Goal: Task Accomplishment & Management: Complete application form

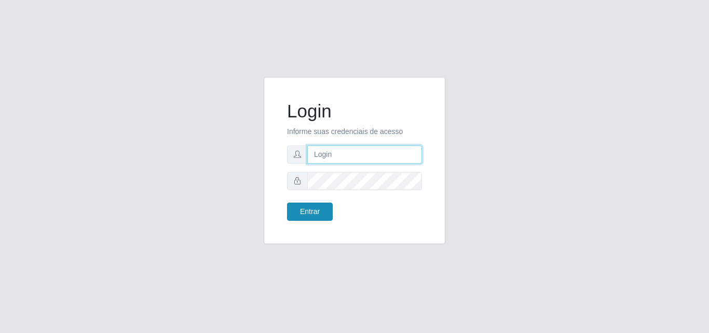
type input "analucia@cestao"
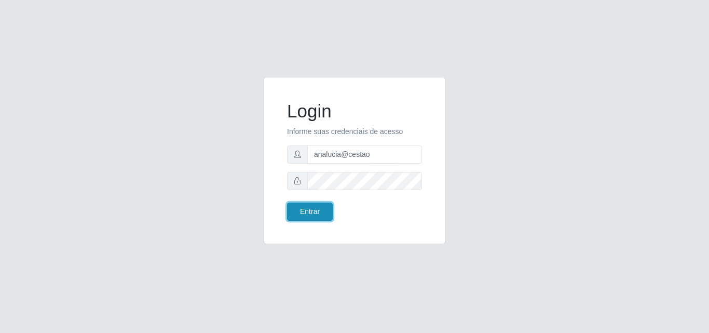
click at [311, 218] on button "Entrar" at bounding box center [310, 211] width 46 height 18
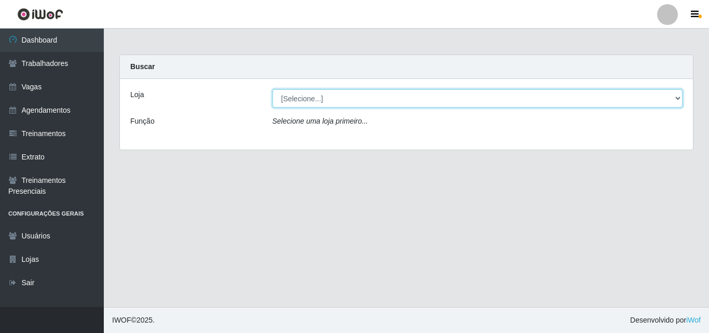
click at [301, 100] on select "[Selecione...] O Cestão - [PERSON_NAME]" at bounding box center [477, 98] width 410 height 18
select select "224"
click at [272, 89] on select "[Selecione...] O Cestão - [PERSON_NAME]" at bounding box center [477, 98] width 410 height 18
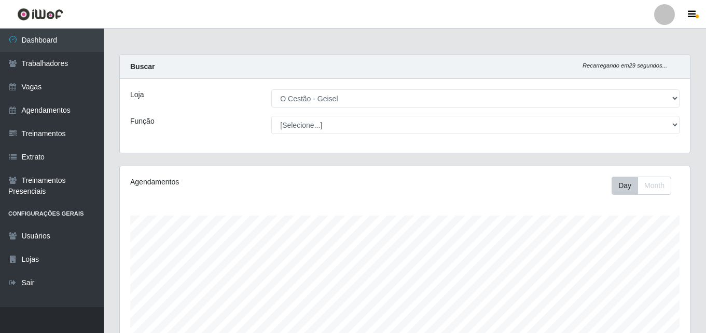
scroll to position [215, 570]
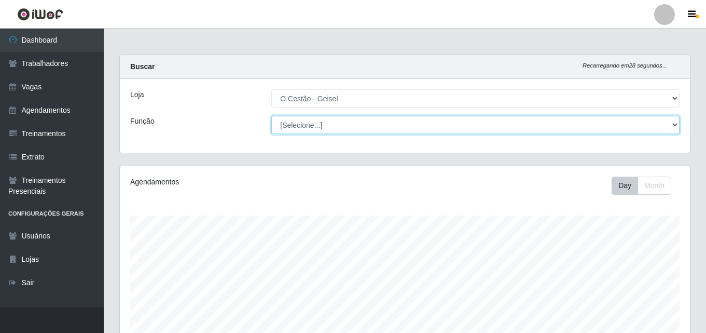
click at [304, 126] on select "[Selecione...] ASG ASG + ASG ++ Auxiliar de Estoque Auxiliar de Estoque + Auxil…" at bounding box center [475, 125] width 408 height 18
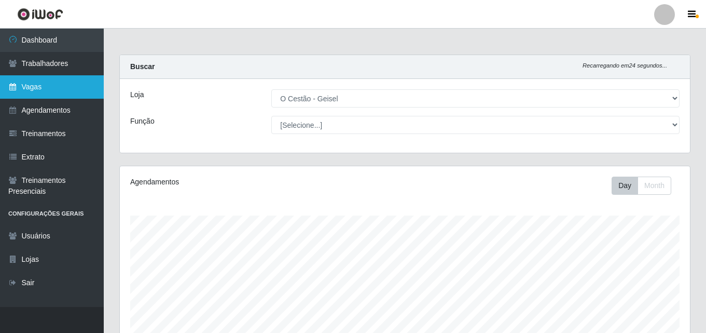
click at [56, 86] on link "Vagas" at bounding box center [52, 86] width 104 height 23
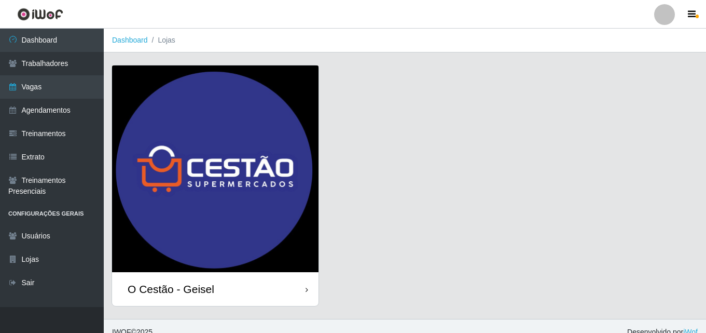
click at [266, 284] on div "O Cestão - Geisel" at bounding box center [215, 289] width 207 height 34
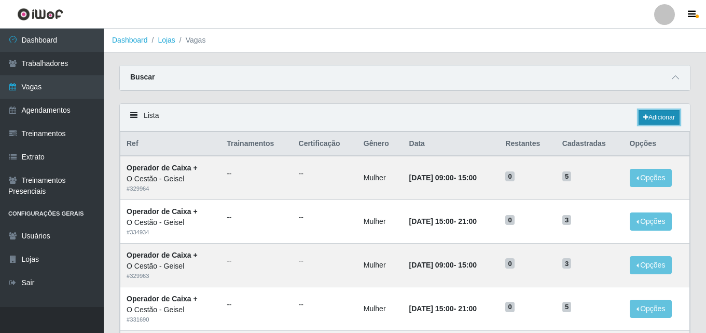
click at [644, 114] on link "Adicionar" at bounding box center [659, 117] width 41 height 15
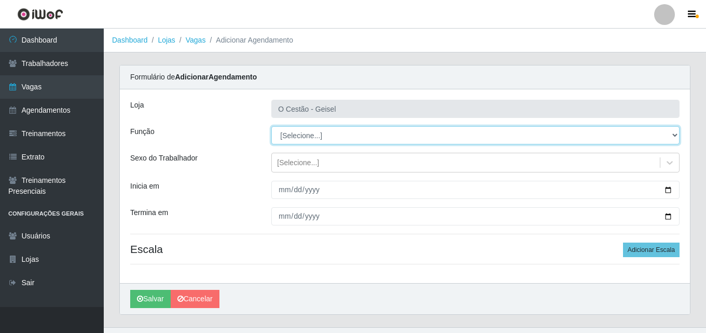
click at [311, 139] on select "[Selecione...] ASG ASG + ASG ++ Auxiliar de Estoque Auxiliar de Estoque + Auxil…" at bounding box center [475, 135] width 408 height 18
select select "72"
click at [271, 126] on select "[Selecione...] ASG ASG + ASG ++ Auxiliar de Estoque Auxiliar de Estoque + Auxil…" at bounding box center [475, 135] width 408 height 18
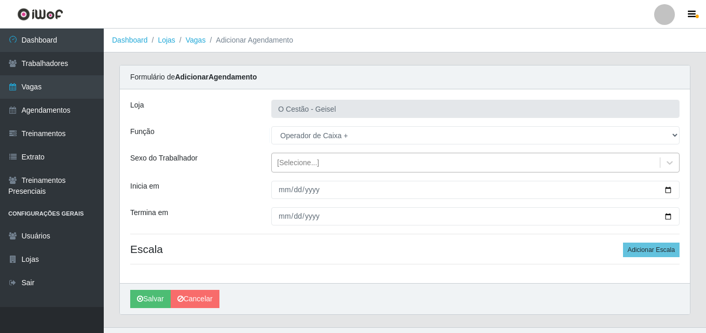
click at [317, 163] on div "[Selecione...]" at bounding box center [466, 162] width 388 height 17
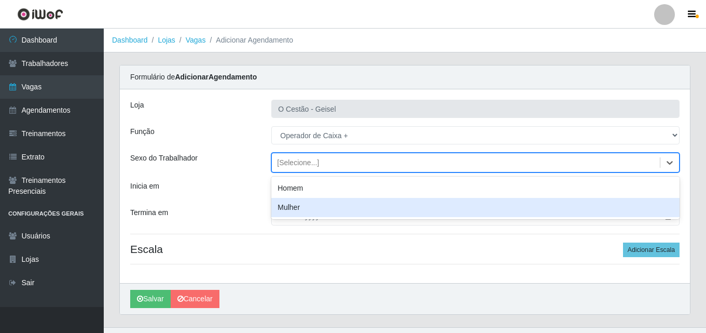
click at [307, 205] on div "Mulher" at bounding box center [475, 207] width 408 height 19
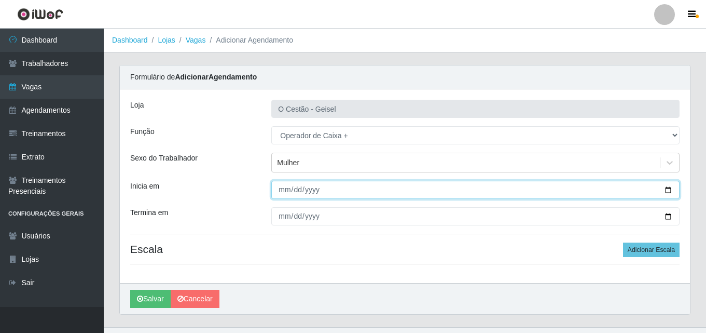
click at [279, 193] on input "Inicia em" at bounding box center [475, 190] width 408 height 18
type input "[DATE]"
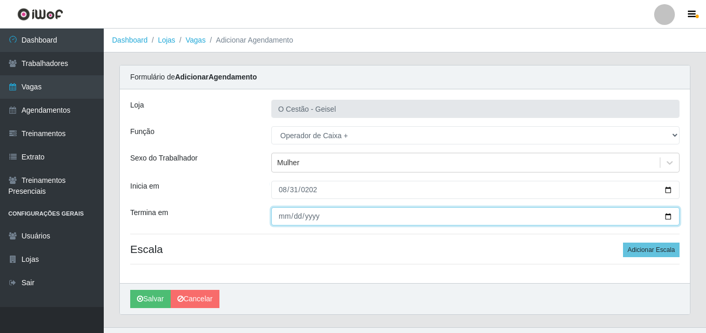
click at [281, 215] on input "Termina em" at bounding box center [475, 216] width 408 height 18
type input "[DATE]"
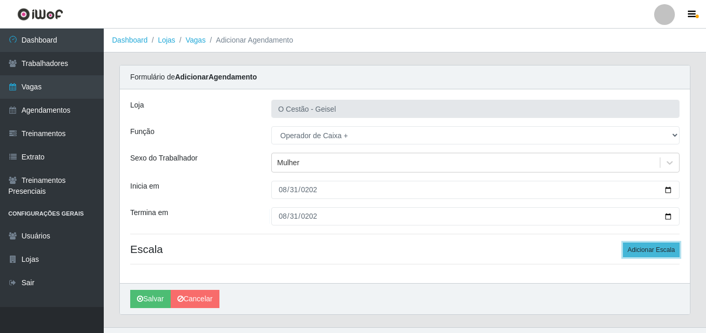
click at [668, 254] on button "Adicionar Escala" at bounding box center [651, 249] width 57 height 15
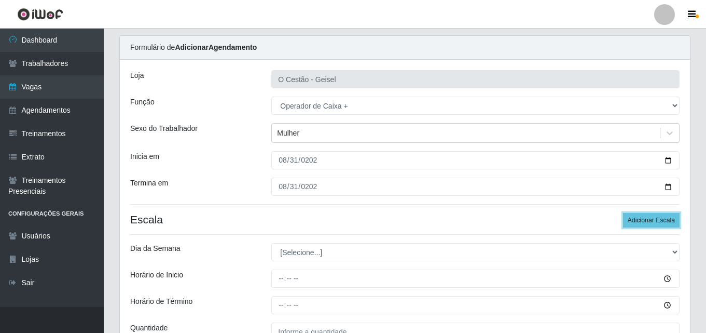
scroll to position [104, 0]
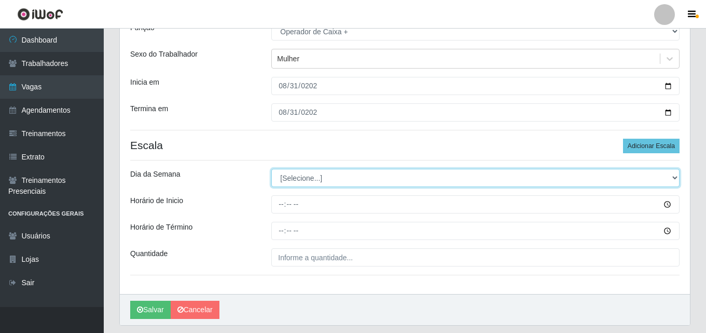
click at [377, 179] on select "[Selecione...] Segunda Terça Quarta Quinta Sexta Sábado Domingo" at bounding box center [475, 178] width 408 height 18
select select "0"
click at [271, 169] on select "[Selecione...] Segunda Terça Quarta Quinta Sexta Sábado Domingo" at bounding box center [475, 178] width 408 height 18
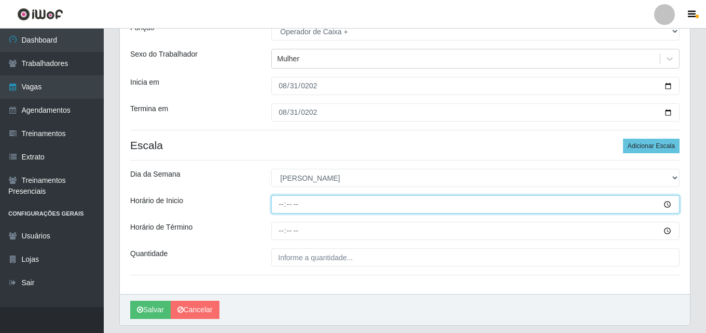
click at [275, 205] on input "Horário de Inicio" at bounding box center [475, 204] width 408 height 18
type input "15:00"
click at [294, 201] on input "15:00" at bounding box center [475, 204] width 408 height 18
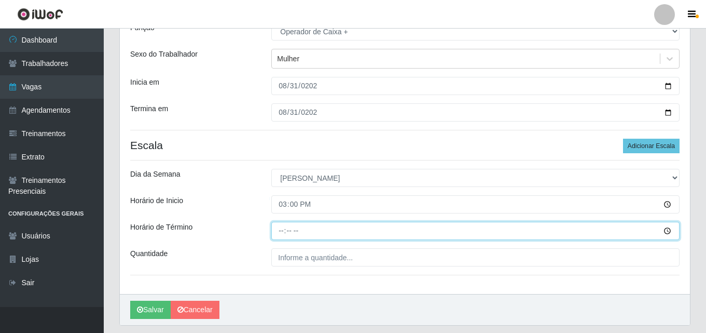
click at [278, 232] on input "Horário de Término" at bounding box center [475, 231] width 408 height 18
type input "21:00"
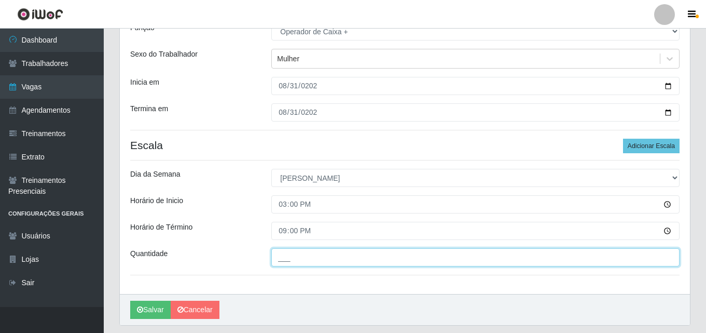
click at [305, 257] on input "___" at bounding box center [475, 257] width 408 height 18
type input "5__"
click at [130, 300] on button "Salvar" at bounding box center [150, 309] width 40 height 18
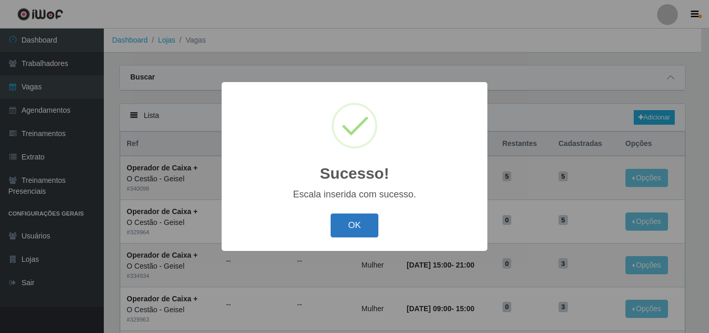
click at [362, 219] on button "OK" at bounding box center [355, 225] width 48 height 24
